Goal: Task Accomplishment & Management: Manage account settings

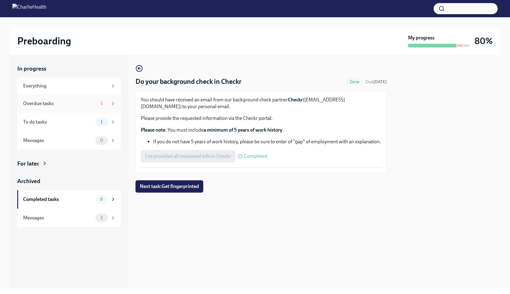
click at [56, 104] on div "Overdue tasks" at bounding box center [58, 103] width 70 height 7
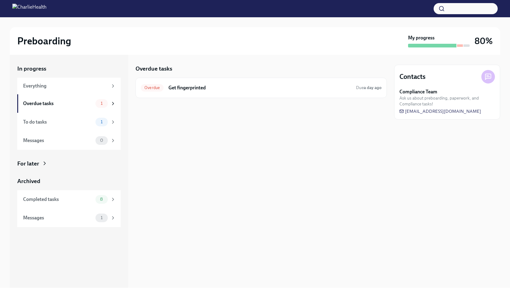
click at [56, 104] on div "Overdue tasks" at bounding box center [58, 103] width 70 height 7
click at [37, 126] on div "To do tasks 1" at bounding box center [69, 122] width 93 height 9
